Goal: Check status: Check status

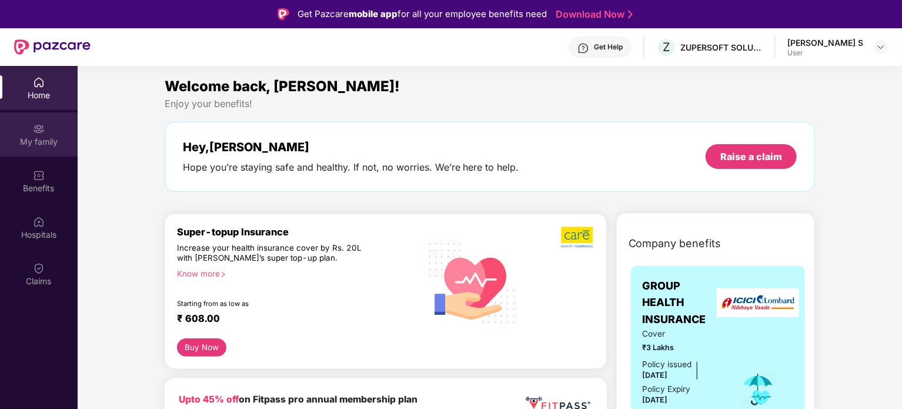
click at [39, 142] on div "My family" at bounding box center [39, 142] width 78 height 12
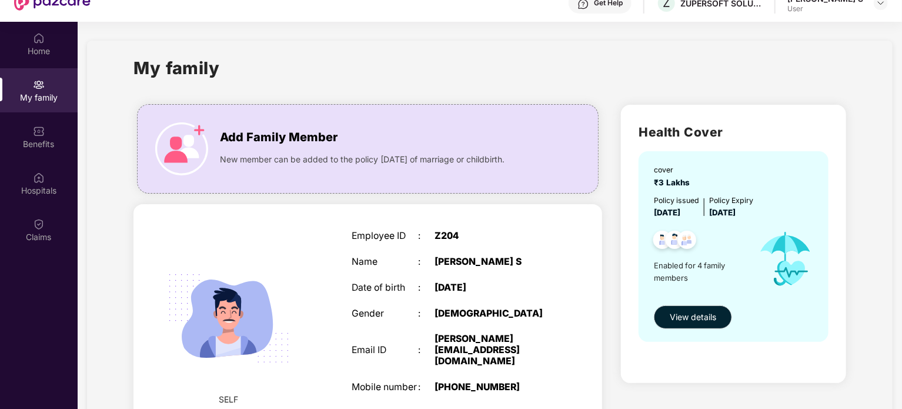
scroll to position [66, 0]
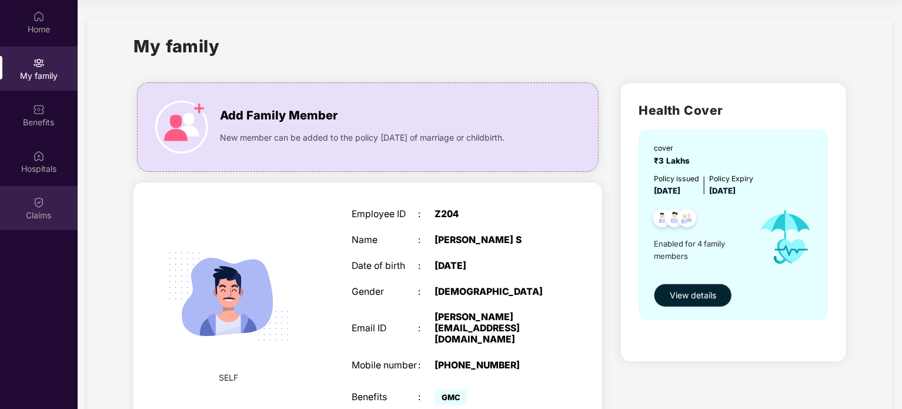
click at [58, 209] on div "Claims" at bounding box center [39, 215] width 78 height 12
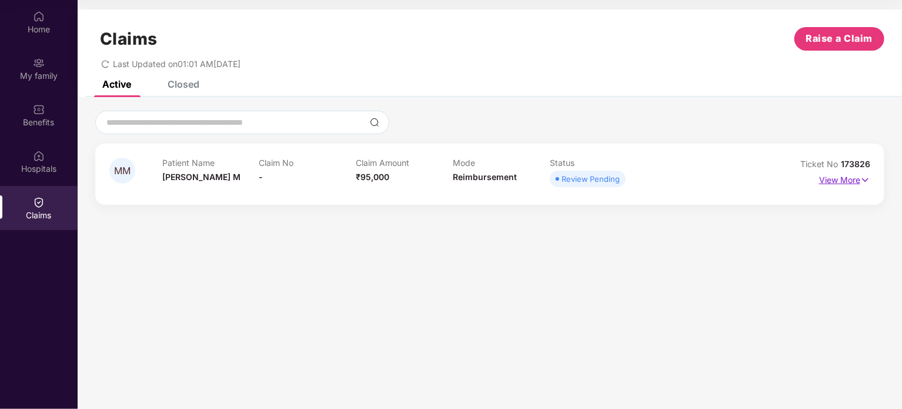
click at [846, 183] on p "View More" at bounding box center [844, 179] width 51 height 16
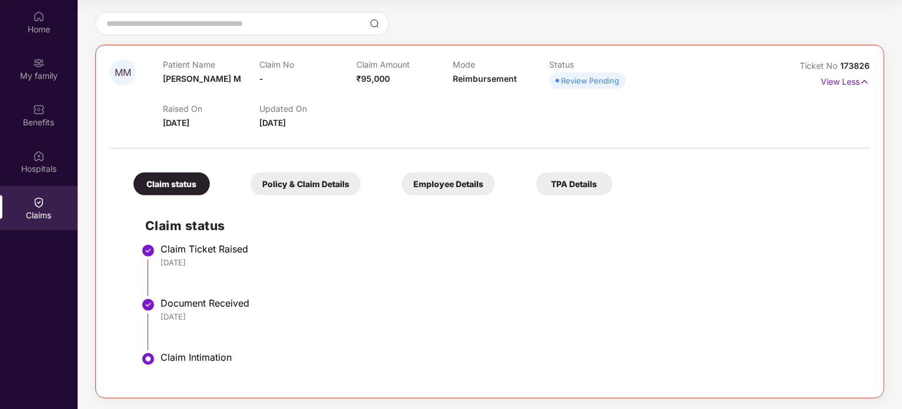
scroll to position [99, 0]
click at [287, 189] on div "Policy & Claim Details" at bounding box center [306, 183] width 111 height 23
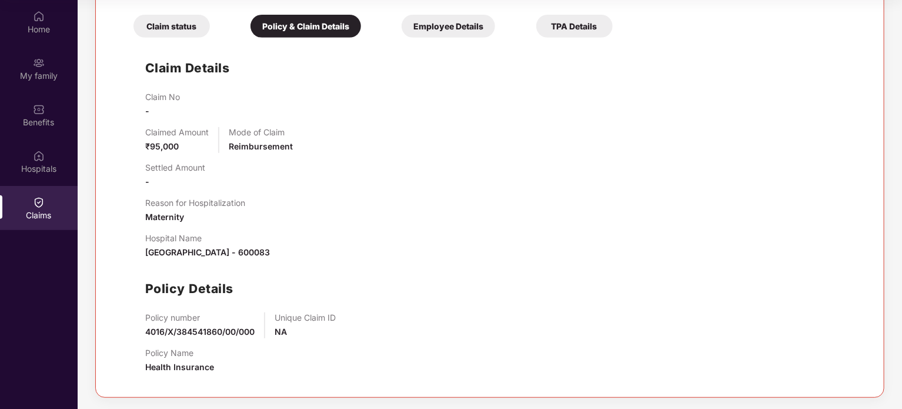
scroll to position [0, 0]
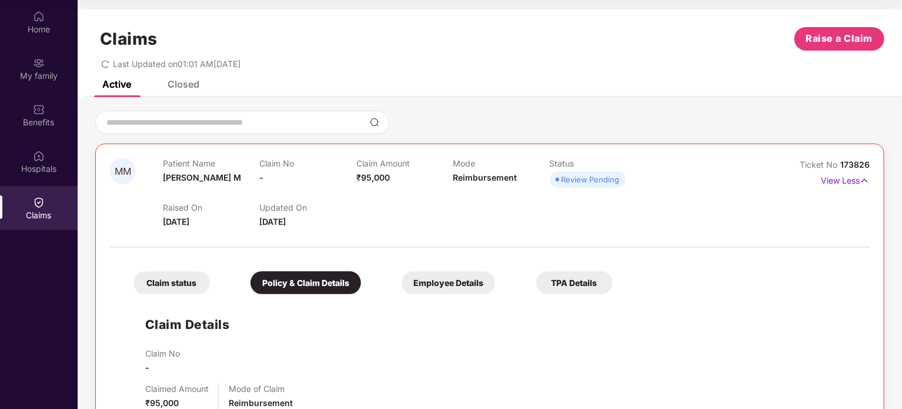
click at [455, 278] on div "Employee Details" at bounding box center [448, 282] width 93 height 23
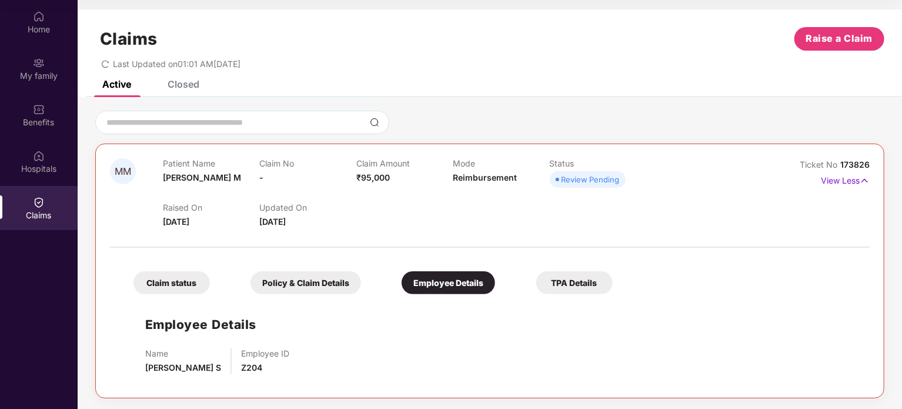
click at [600, 291] on div "TPA Details" at bounding box center [574, 282] width 76 height 23
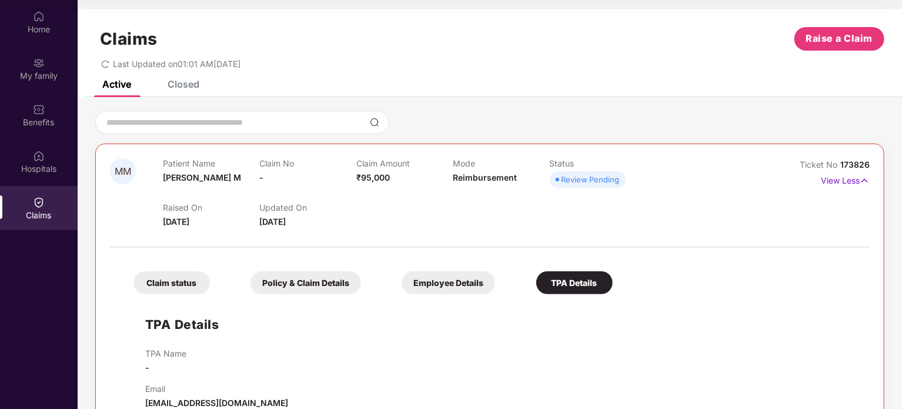
scroll to position [26, 0]
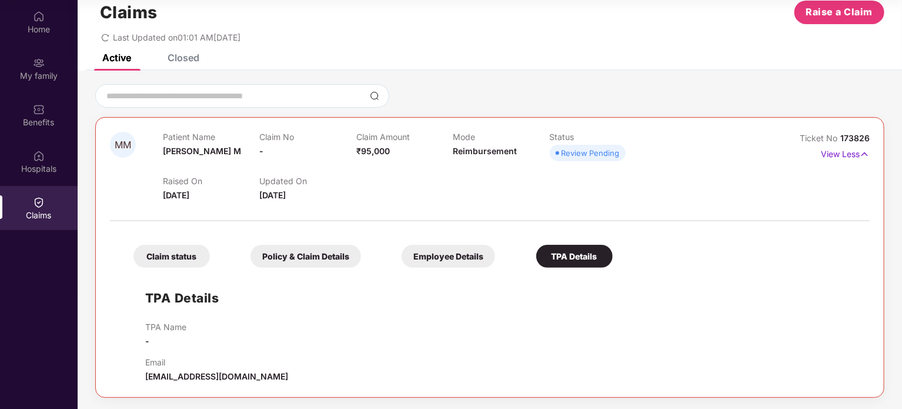
click at [433, 254] on div "Employee Details" at bounding box center [448, 256] width 93 height 23
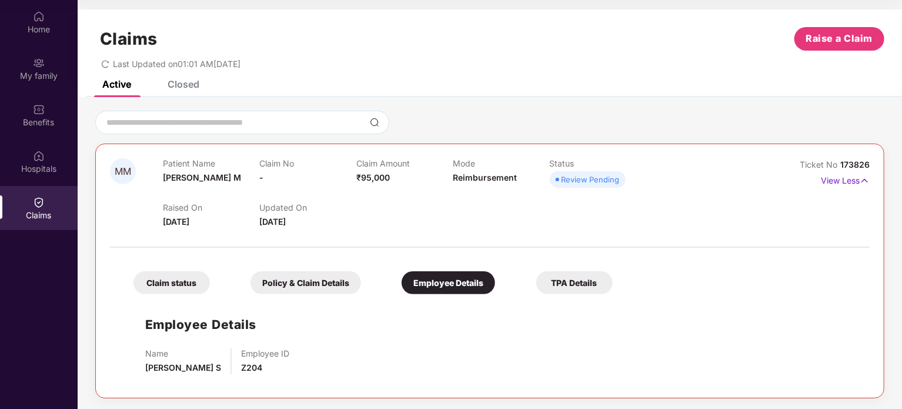
click at [196, 281] on div "Claim status" at bounding box center [171, 282] width 76 height 23
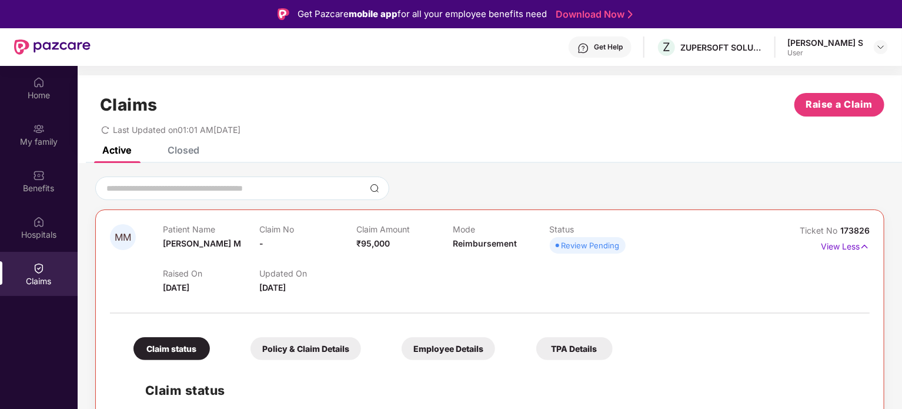
click at [623, 48] on div "Get Help" at bounding box center [608, 46] width 29 height 9
click at [185, 155] on div "Closed" at bounding box center [184, 150] width 32 height 12
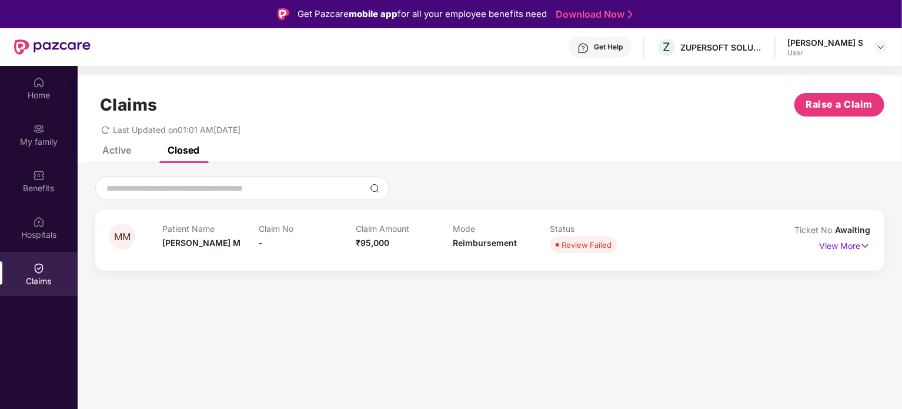
click at [106, 157] on div "Active" at bounding box center [108, 150] width 46 height 26
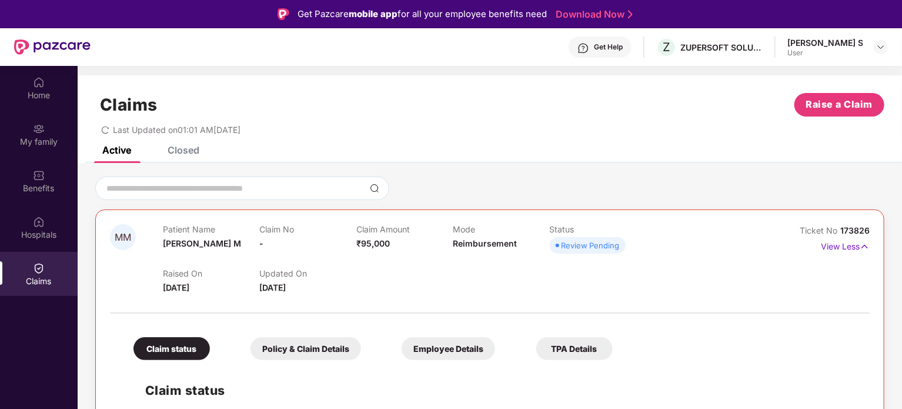
click at [632, 55] on div "Get Help" at bounding box center [600, 46] width 63 height 21
click at [537, 131] on div "Last Updated on 01:01 AM[DATE]" at bounding box center [489, 125] width 789 height 18
click at [49, 94] on div "Home" at bounding box center [39, 95] width 78 height 12
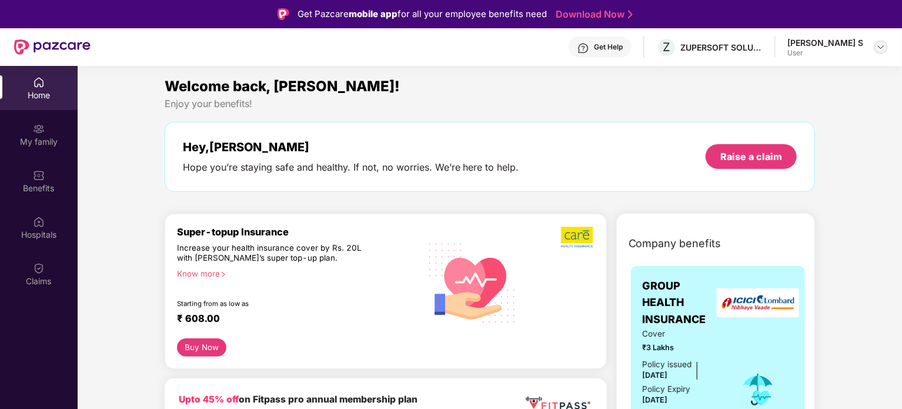
click at [874, 48] on div at bounding box center [881, 47] width 14 height 14
click at [880, 44] on img at bounding box center [880, 46] width 9 height 9
click at [29, 138] on div "My family" at bounding box center [39, 142] width 78 height 12
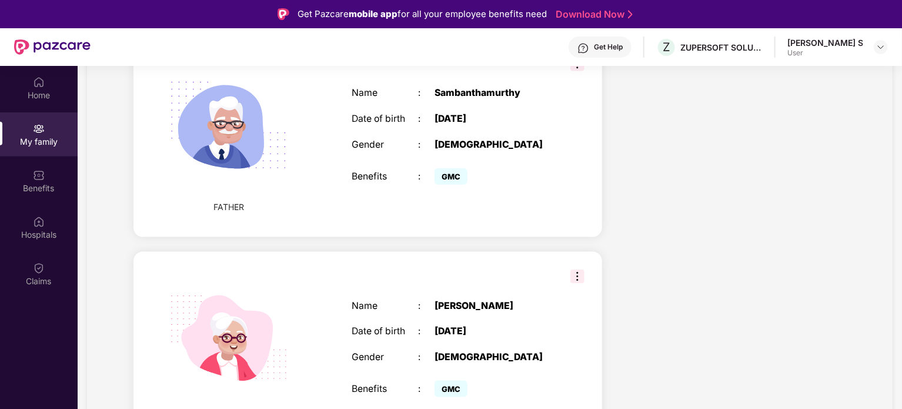
scroll to position [22, 0]
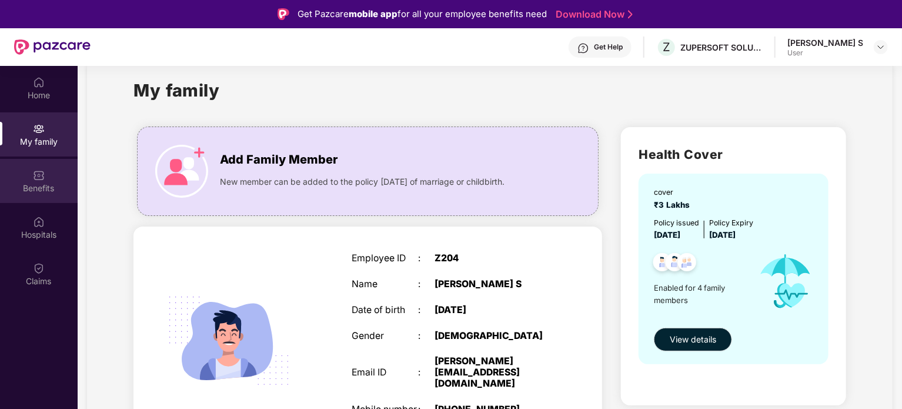
click at [54, 186] on div "Benefits" at bounding box center [39, 188] width 78 height 12
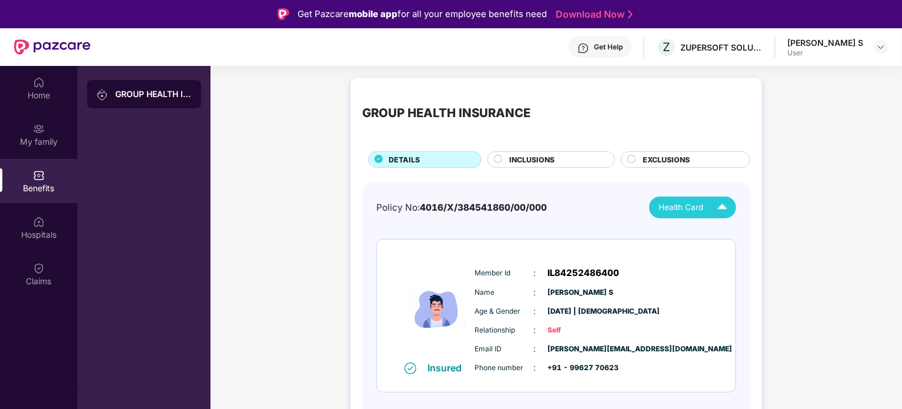
click at [713, 212] on img at bounding box center [722, 207] width 21 height 21
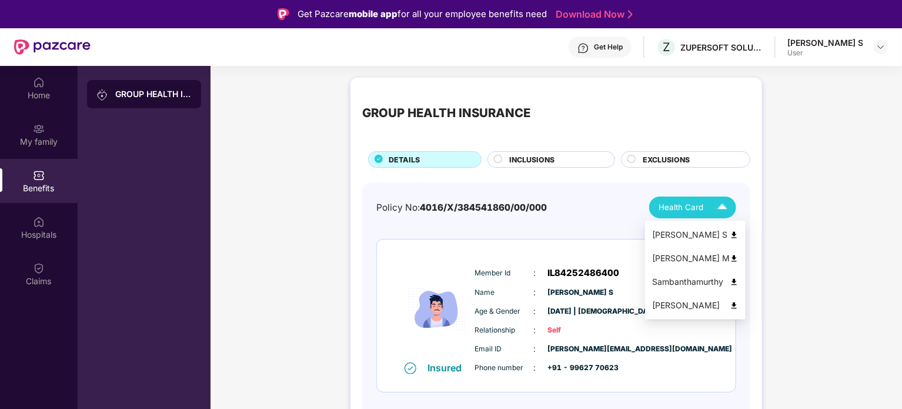
click at [713, 212] on img at bounding box center [722, 207] width 21 height 21
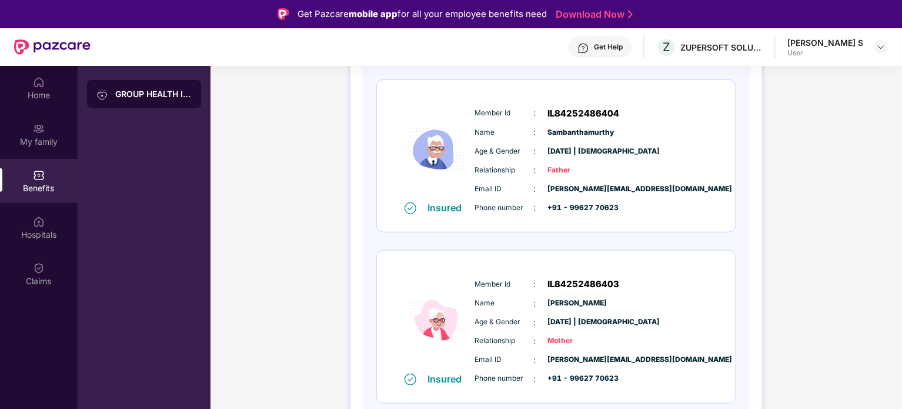
click at [362, 317] on div "Policy No: 4016/X/384541860/00/000 Health Card Insured Member Id : IL8425248640…" at bounding box center [556, 64] width 388 height 766
click at [67, 103] on div "Home" at bounding box center [39, 88] width 78 height 44
